Goal: Transaction & Acquisition: Purchase product/service

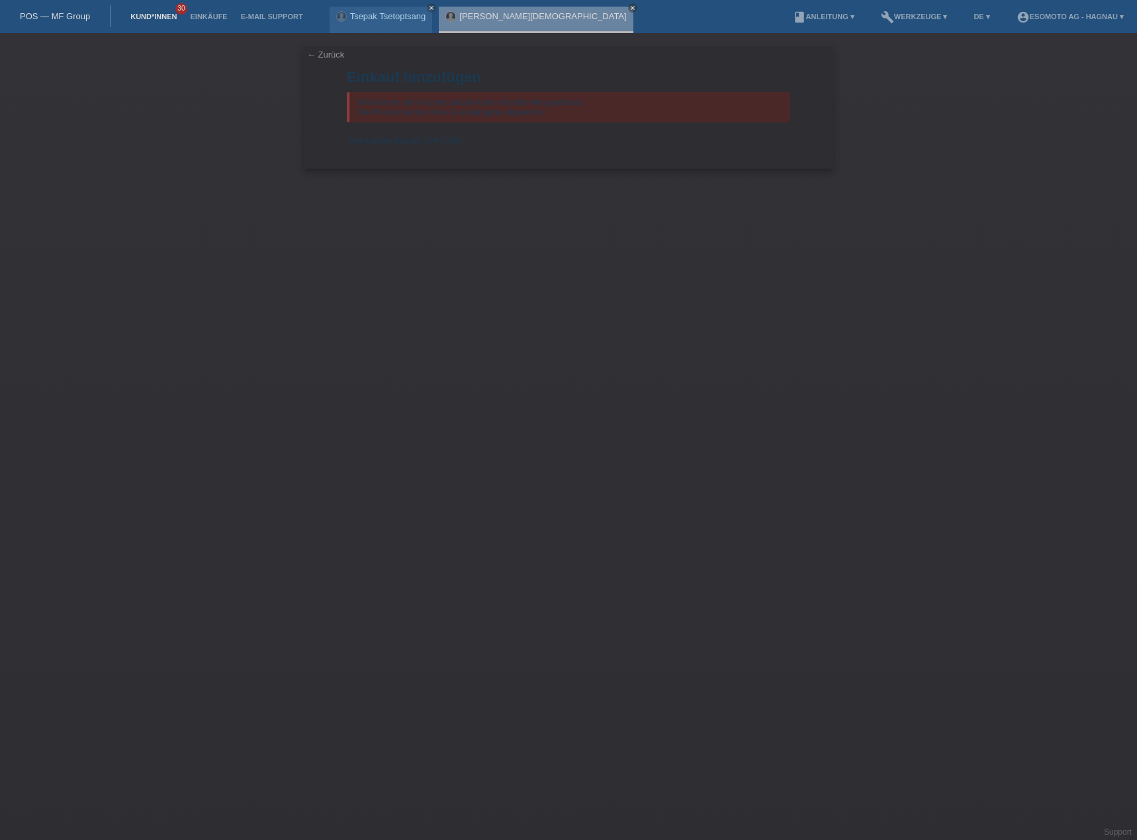
click at [142, 15] on link "Kund*innen" at bounding box center [154, 17] width 60 height 8
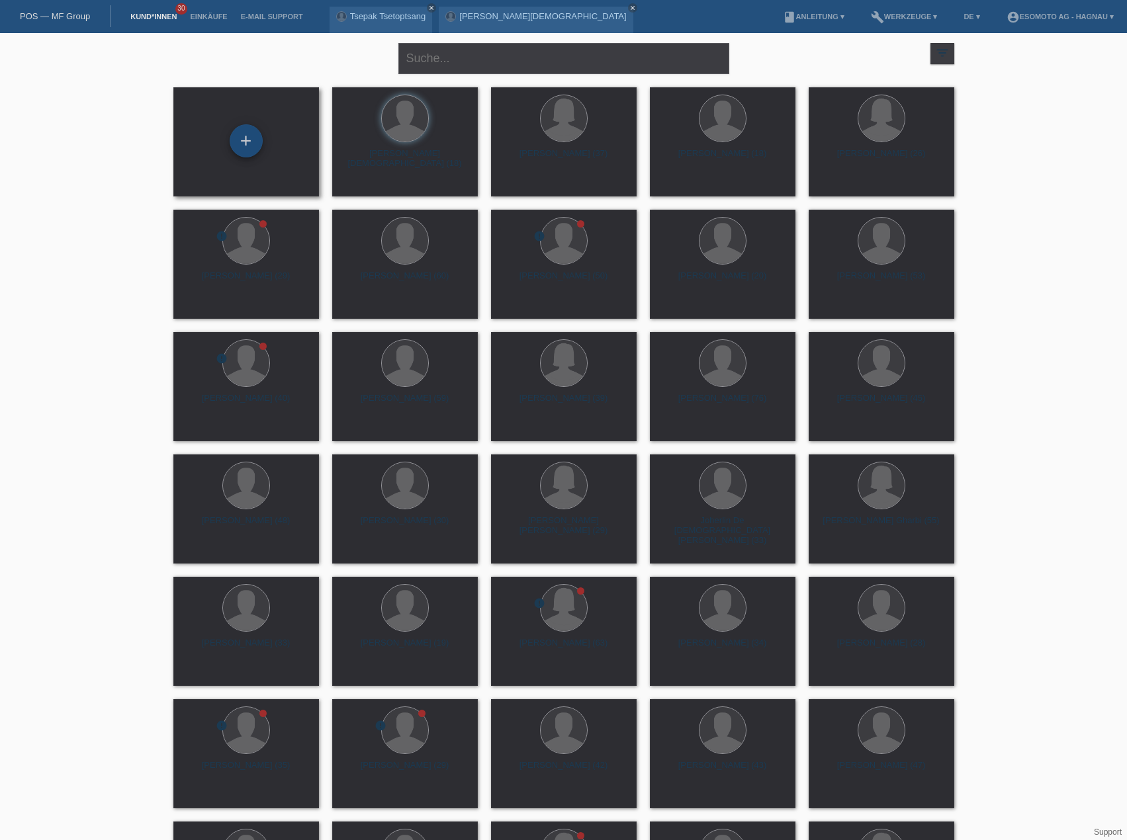
click at [254, 142] on div "+" at bounding box center [246, 141] width 32 height 22
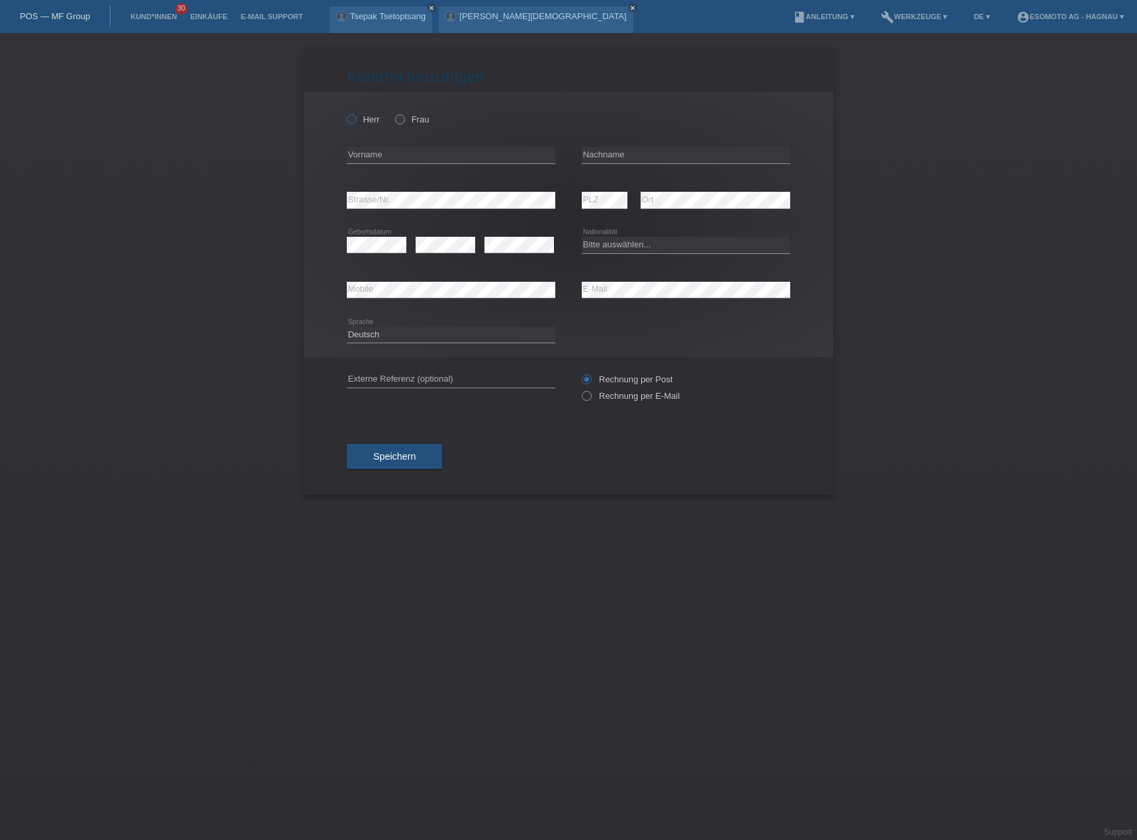
click at [345, 112] on icon at bounding box center [345, 112] width 0 height 0
click at [355, 121] on input "Herr" at bounding box center [351, 118] width 9 height 9
radio input "true"
click at [416, 146] on div "error Vorname" at bounding box center [451, 155] width 208 height 45
click at [407, 152] on input "text" at bounding box center [451, 155] width 208 height 17
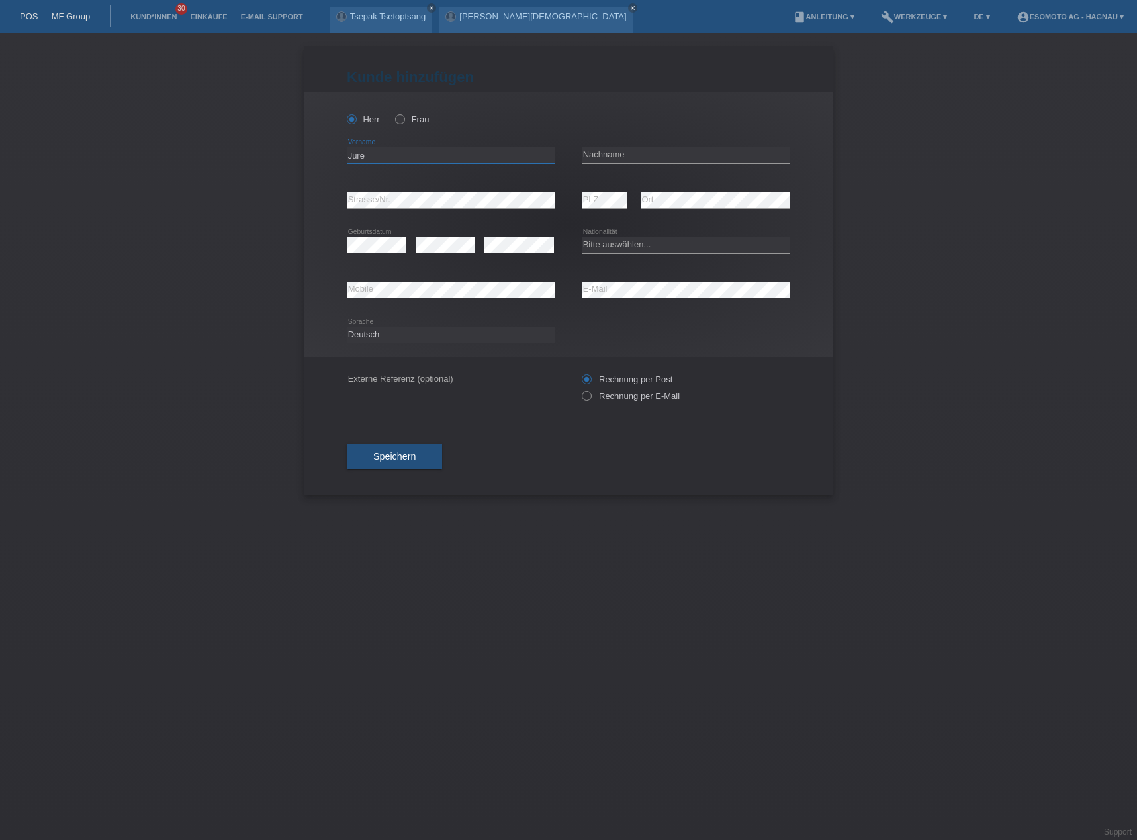
type input "Jure"
type input "Butigan"
drag, startPoint x: 638, startPoint y: 242, endPoint x: 661, endPoint y: 251, distance: 24.9
click at [638, 242] on select "Bitte auswählen... Schweiz Deutschland Liechtenstein Österreich ------------ Af…" at bounding box center [686, 245] width 208 height 16
select select "CH"
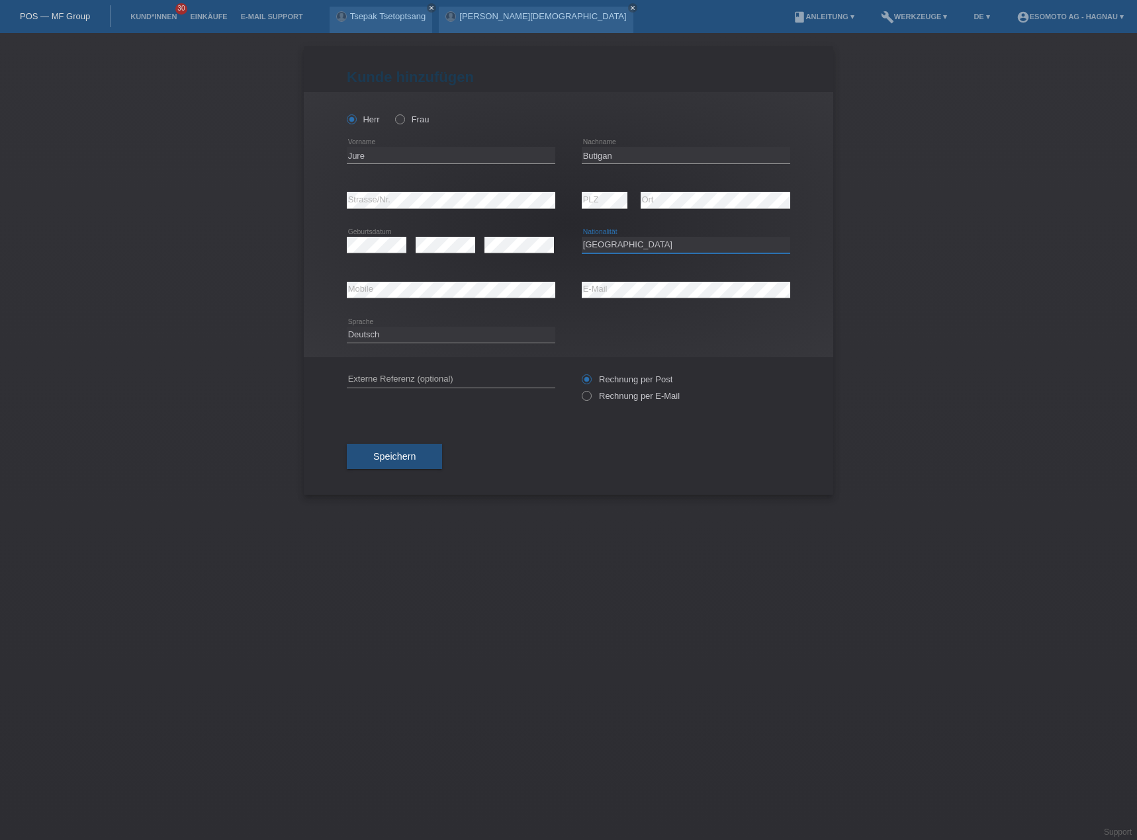
click at [582, 237] on select "Bitte auswählen... Schweiz Deutschland Liechtenstein Österreich ------------ Af…" at bounding box center [686, 245] width 208 height 16
click at [631, 203] on div "error PLZ error Ort" at bounding box center [686, 200] width 208 height 45
click at [385, 460] on span "Speichern" at bounding box center [394, 456] width 42 height 11
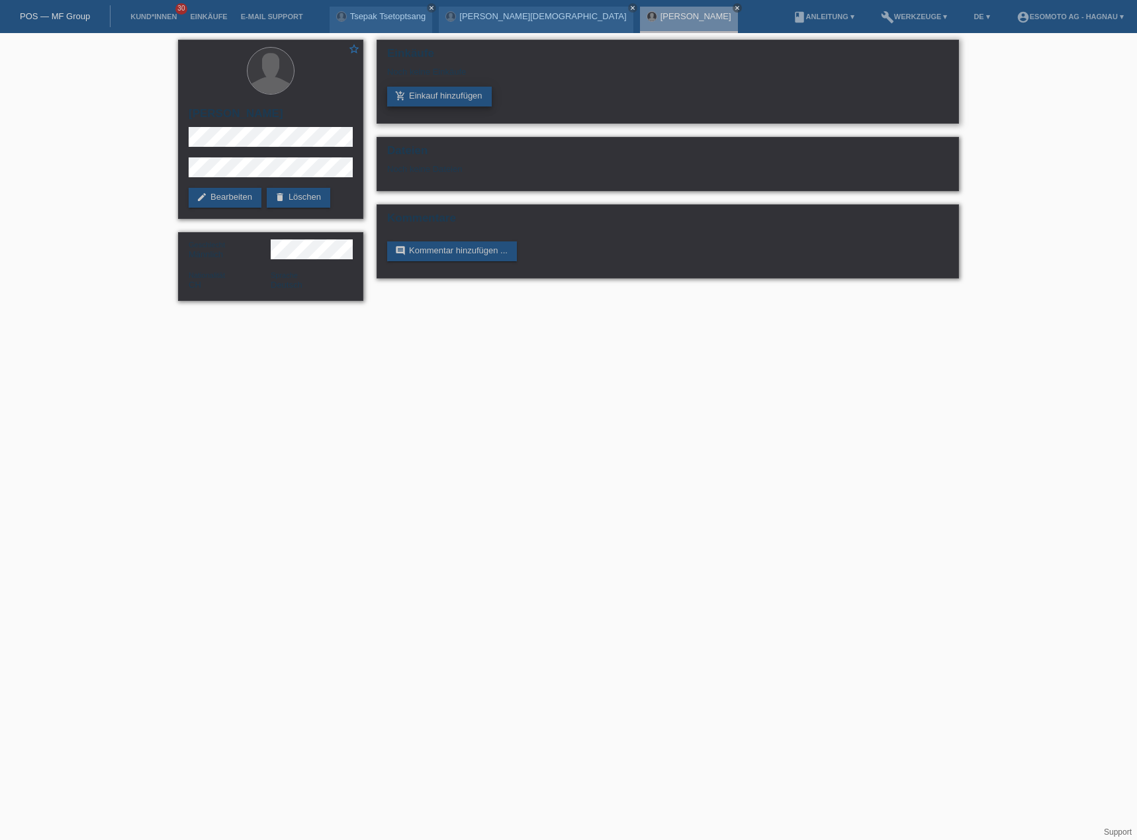
drag, startPoint x: 429, startPoint y: 93, endPoint x: 439, endPoint y: 93, distance: 9.3
click at [430, 93] on link "add_shopping_cart Einkauf hinzufügen" at bounding box center [439, 97] width 105 height 20
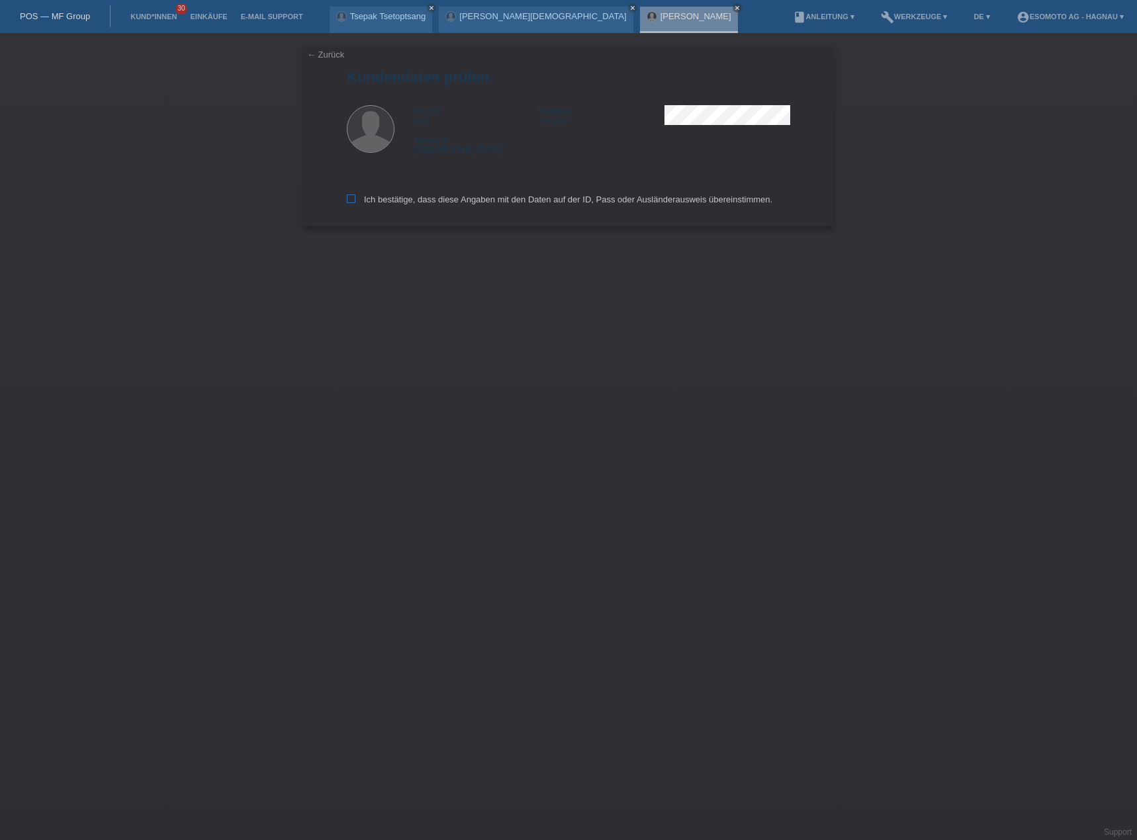
click at [376, 197] on label "Ich bestätige, dass diese Angaben mit den Daten auf der ID, Pass oder Ausländer…" at bounding box center [560, 200] width 426 height 10
click at [355, 197] on input "Ich bestätige, dass diese Angaben mit den Daten auf der ID, Pass oder Ausländer…" at bounding box center [351, 199] width 9 height 9
checkbox input "true"
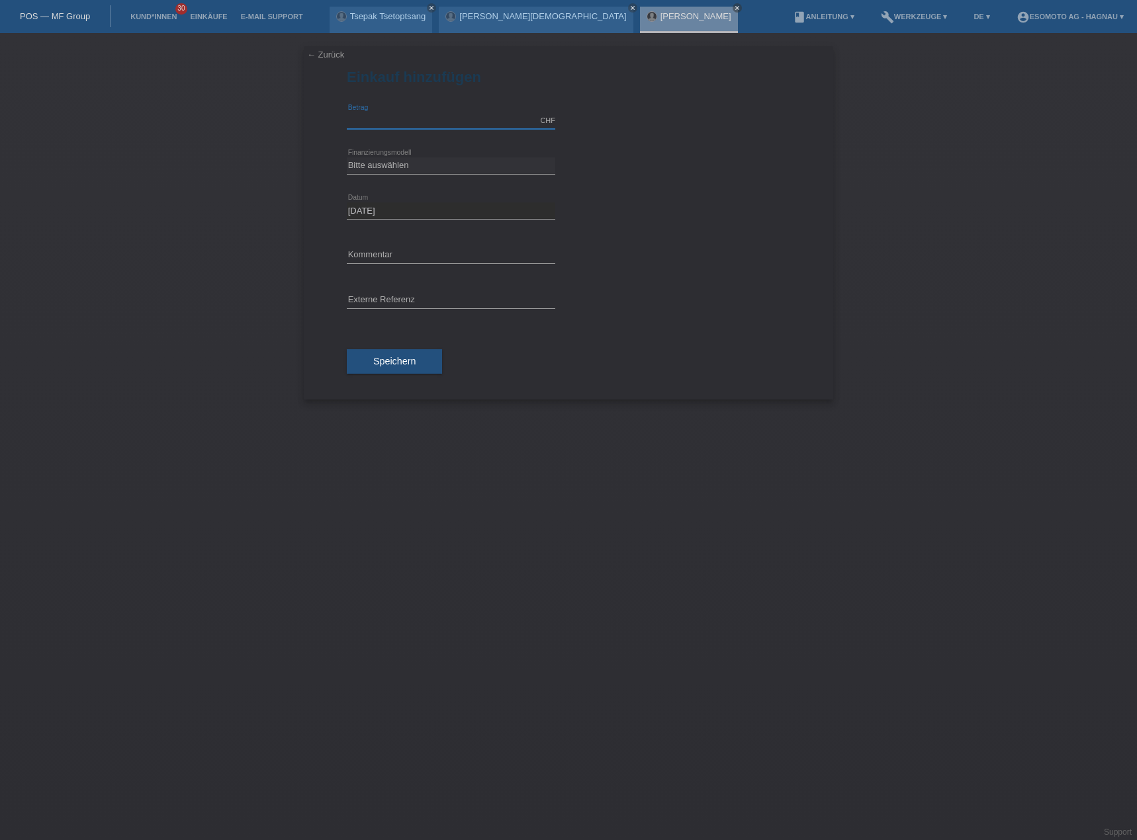
click at [396, 126] on input "text" at bounding box center [451, 120] width 208 height 17
type input "2690.00"
drag, startPoint x: 412, startPoint y: 163, endPoint x: 444, endPoint y: 164, distance: 31.8
click at [412, 163] on select "Bitte auswählen Fixe Raten Kauf auf Rechnung mit Teilzahlungsoption" at bounding box center [451, 165] width 208 height 16
select select "69"
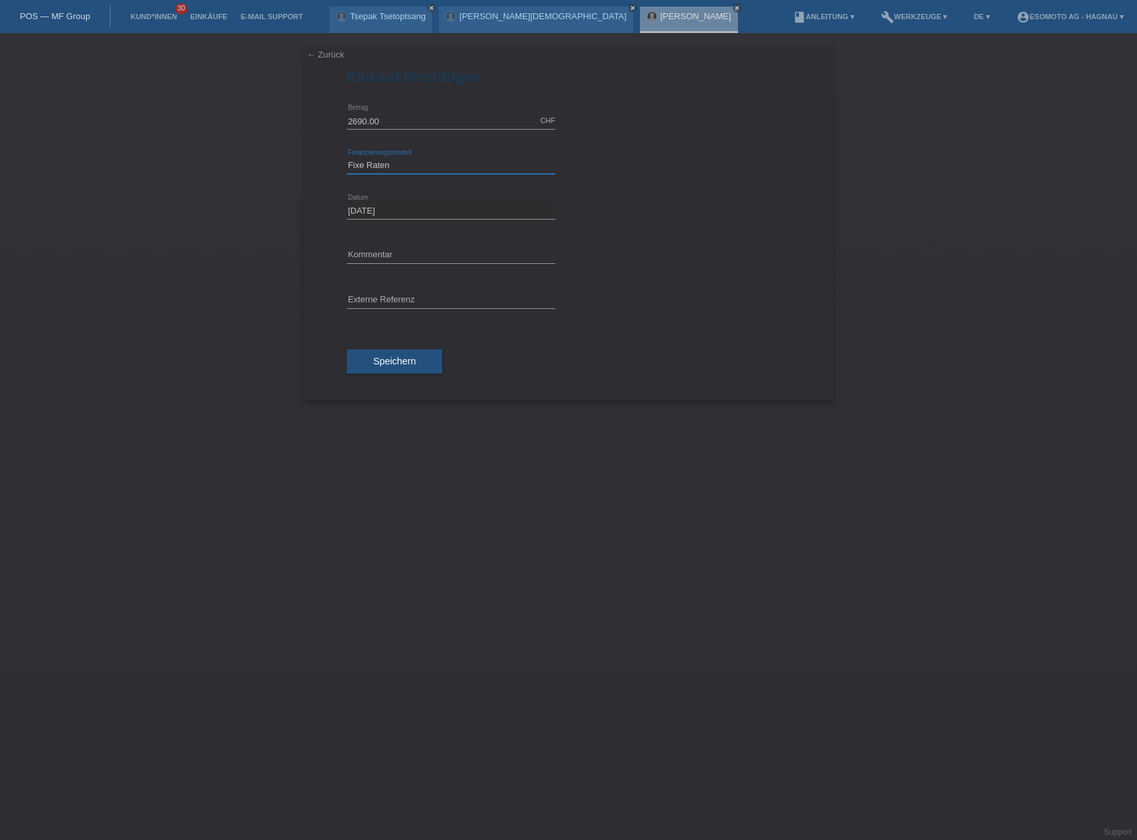
click at [347, 157] on select "Bitte auswählen Fixe Raten Kauf auf Rechnung mit Teilzahlungsoption" at bounding box center [451, 165] width 208 height 16
click at [392, 199] on div "Bitte auswählen 12 Raten 24 Raten 36 Raten 48 Raten error Fixe Raten" at bounding box center [451, 211] width 208 height 45
drag, startPoint x: 394, startPoint y: 212, endPoint x: 400, endPoint y: 213, distance: 6.7
click at [394, 212] on select "Bitte auswählen 12 Raten 24 Raten 36 Raten 48 Raten" at bounding box center [451, 210] width 208 height 16
click at [347, 202] on select "Bitte auswählen 12 Raten 24 Raten 36 Raten 48 Raten" at bounding box center [451, 210] width 208 height 16
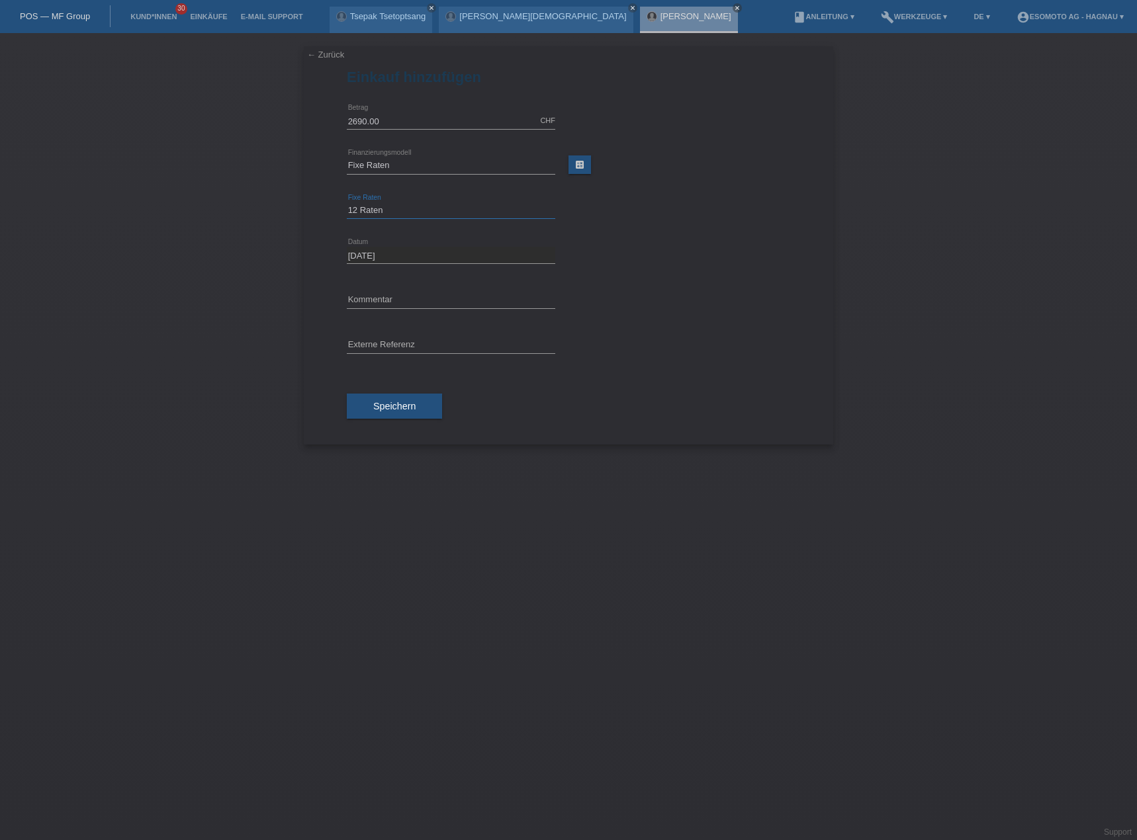
click at [410, 212] on select "Bitte auswählen 12 Raten 24 Raten 36 Raten 48 Raten" at bounding box center [451, 210] width 208 height 16
select select "139"
click at [347, 202] on select "Bitte auswählen 12 Raten 24 Raten 36 Raten 48 Raten" at bounding box center [451, 210] width 208 height 16
click at [382, 410] on span "Speichern" at bounding box center [394, 406] width 42 height 11
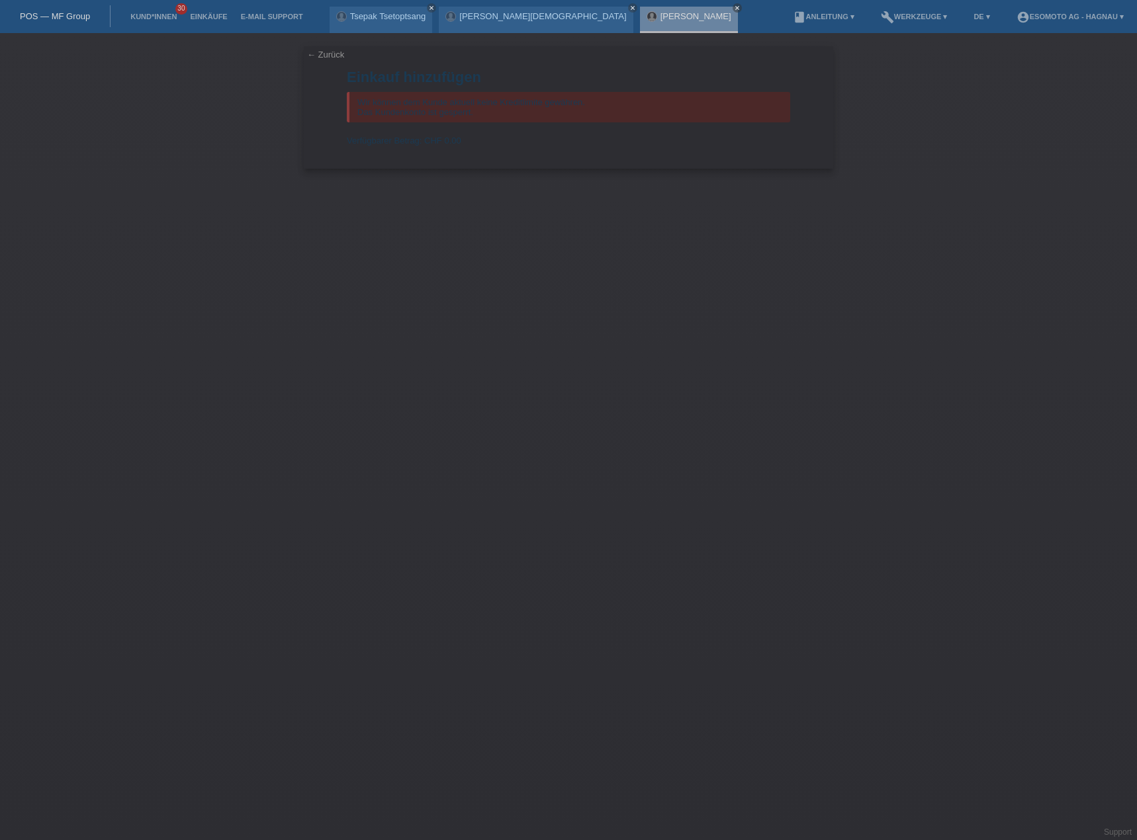
drag, startPoint x: 559, startPoint y: 266, endPoint x: 633, endPoint y: 402, distance: 154.9
click at [582, 310] on div "← Zurück Einkauf hinzufügen Wir können dem Kunde aktuell keine Kreditlimite gew…" at bounding box center [568, 436] width 1137 height 807
